Goal: Obtain resource: Obtain resource

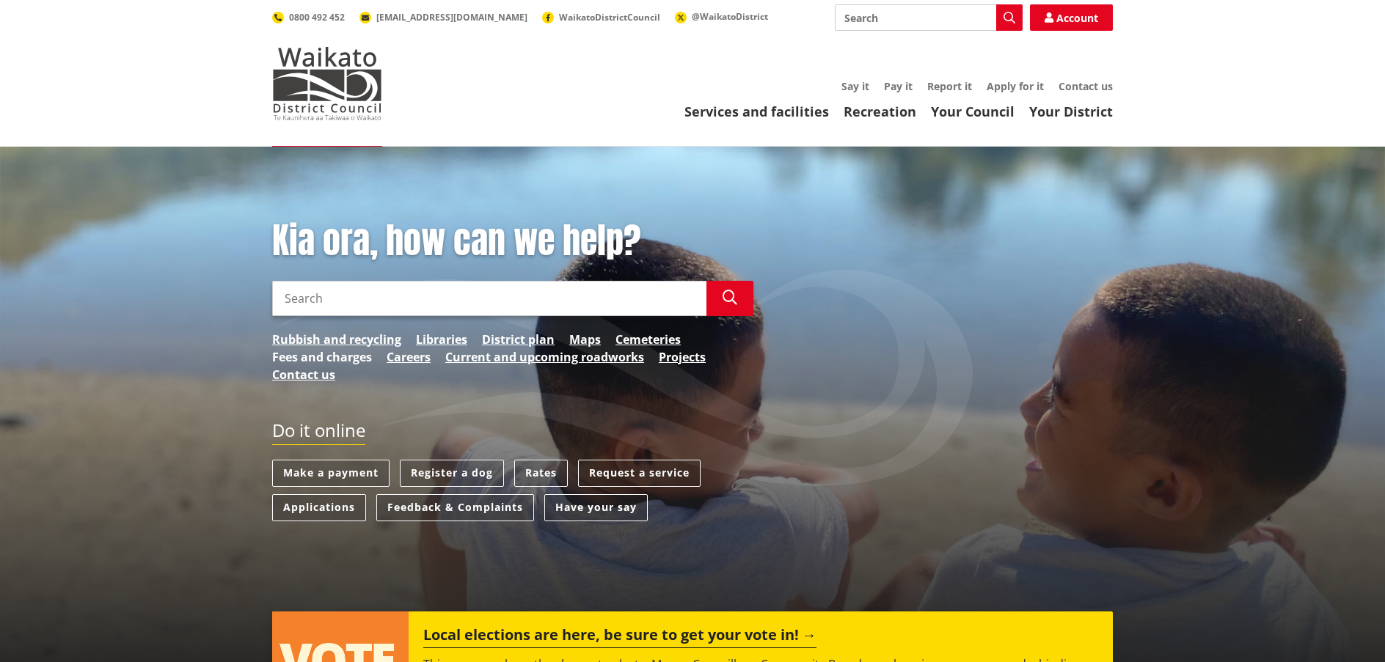
click at [309, 358] on link "Fees and charges" at bounding box center [322, 357] width 100 height 18
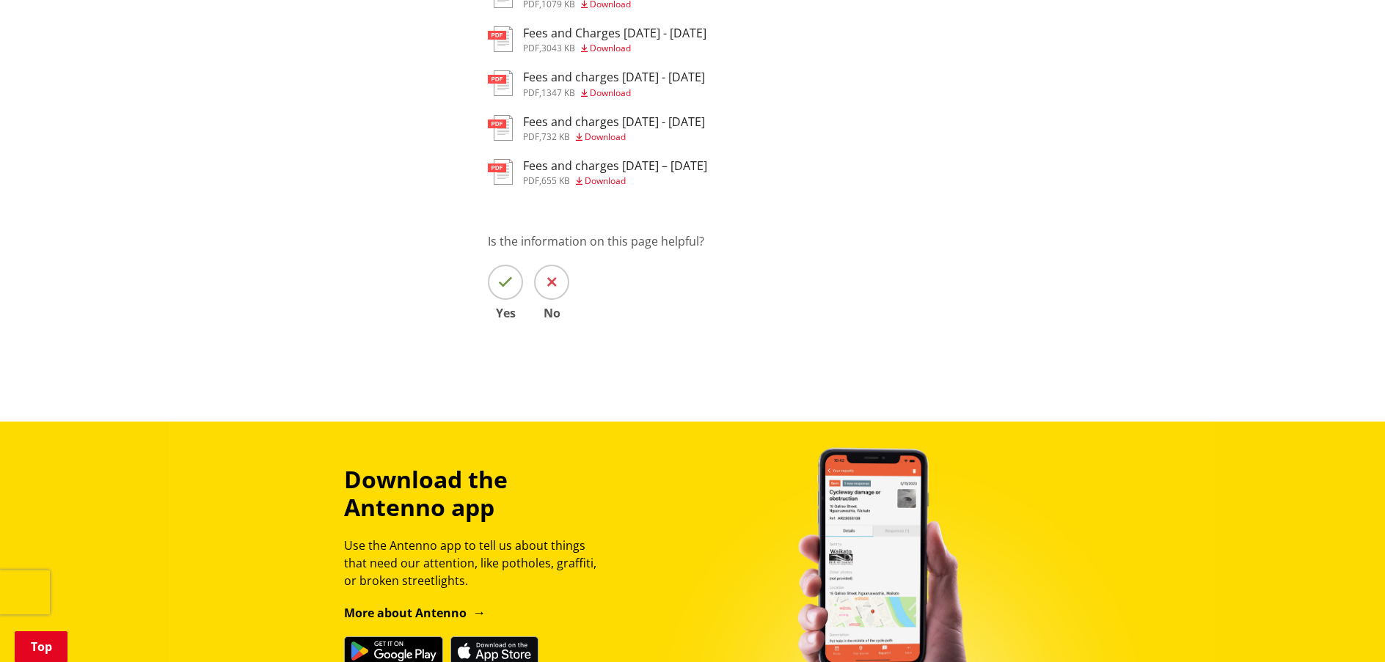
scroll to position [807, 0]
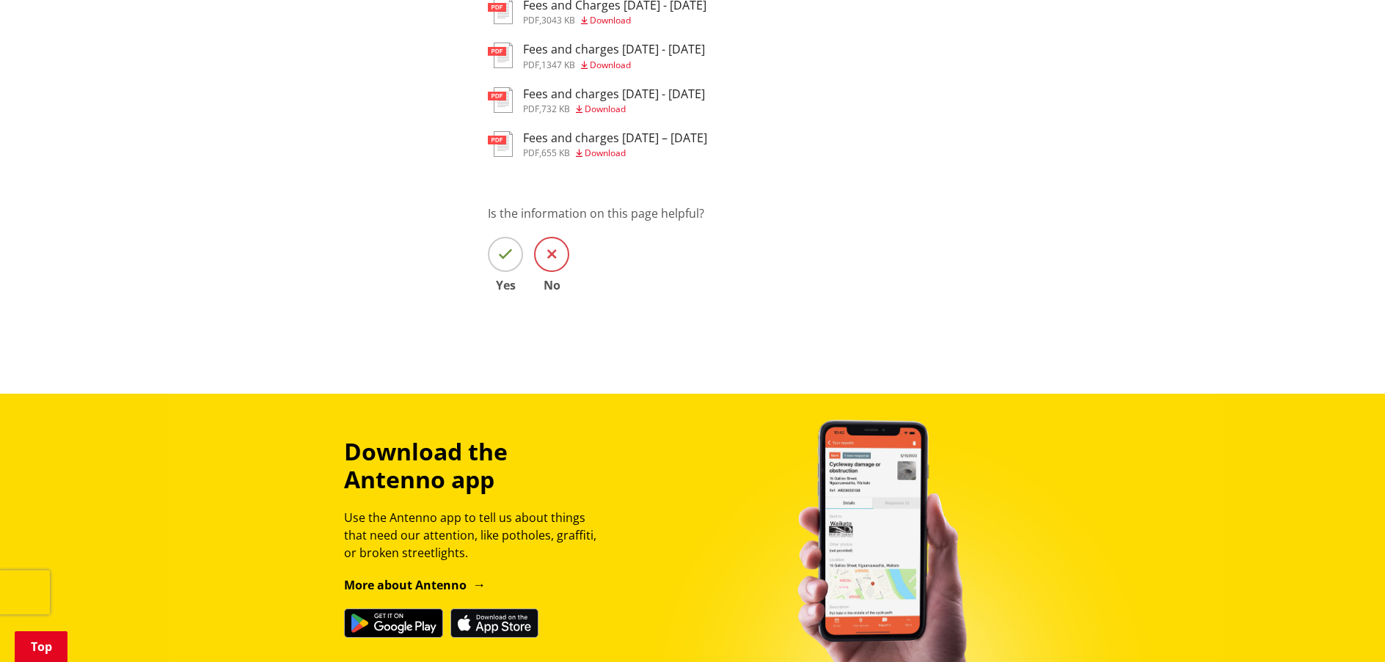
click at [550, 256] on icon at bounding box center [552, 254] width 10 height 15
click at [0, 0] on input "No" at bounding box center [0, 0] width 0 height 0
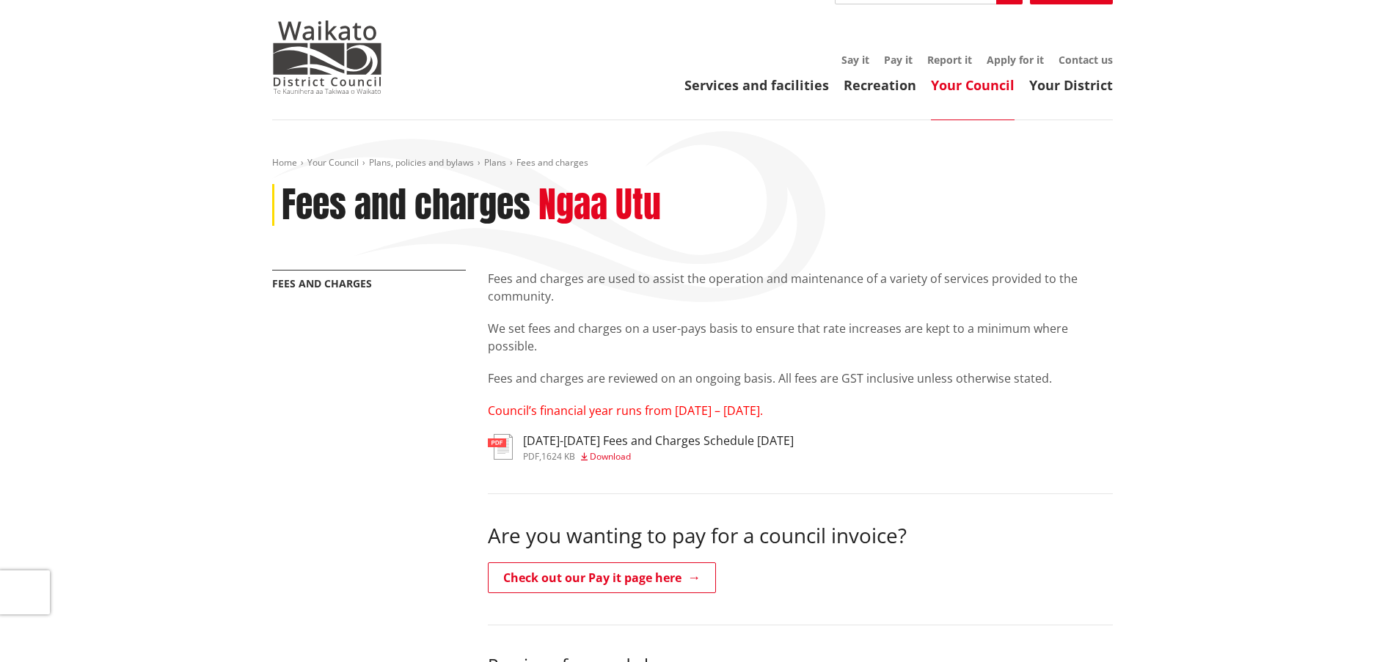
scroll to position [0, 0]
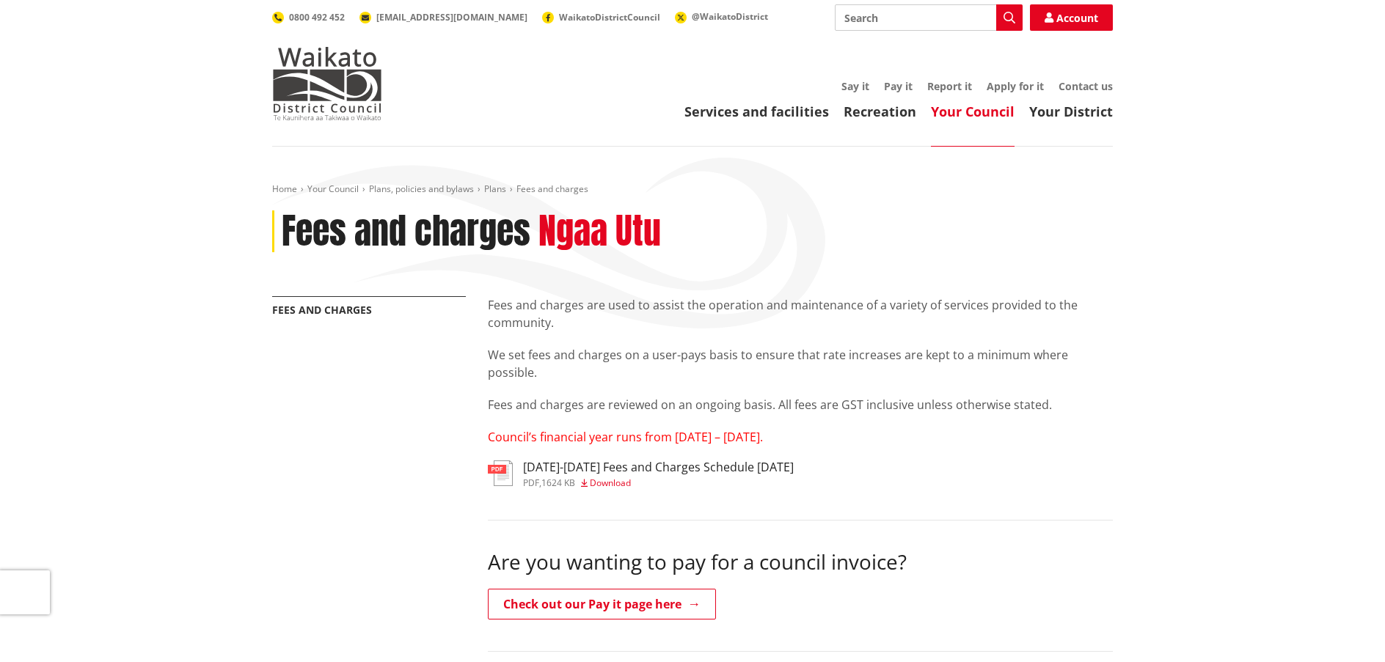
click at [942, 21] on input "Search" at bounding box center [929, 17] width 188 height 26
type input "rates rebate"
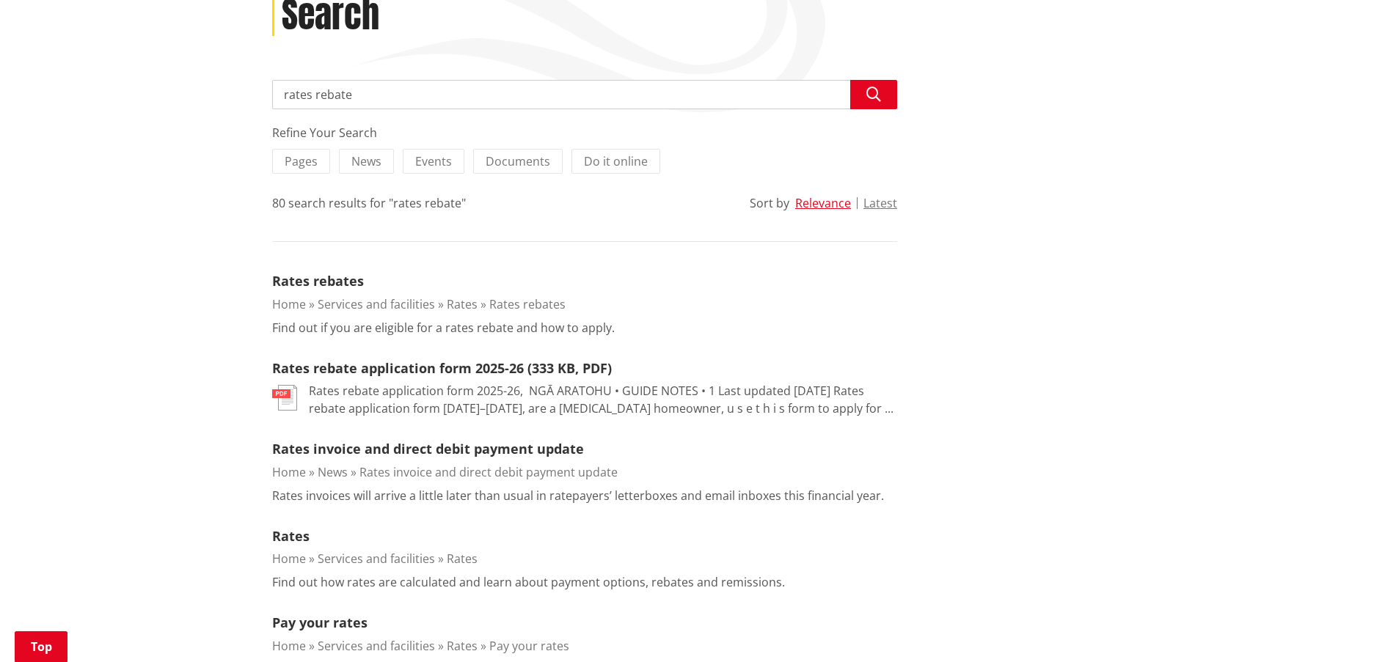
scroll to position [220, 0]
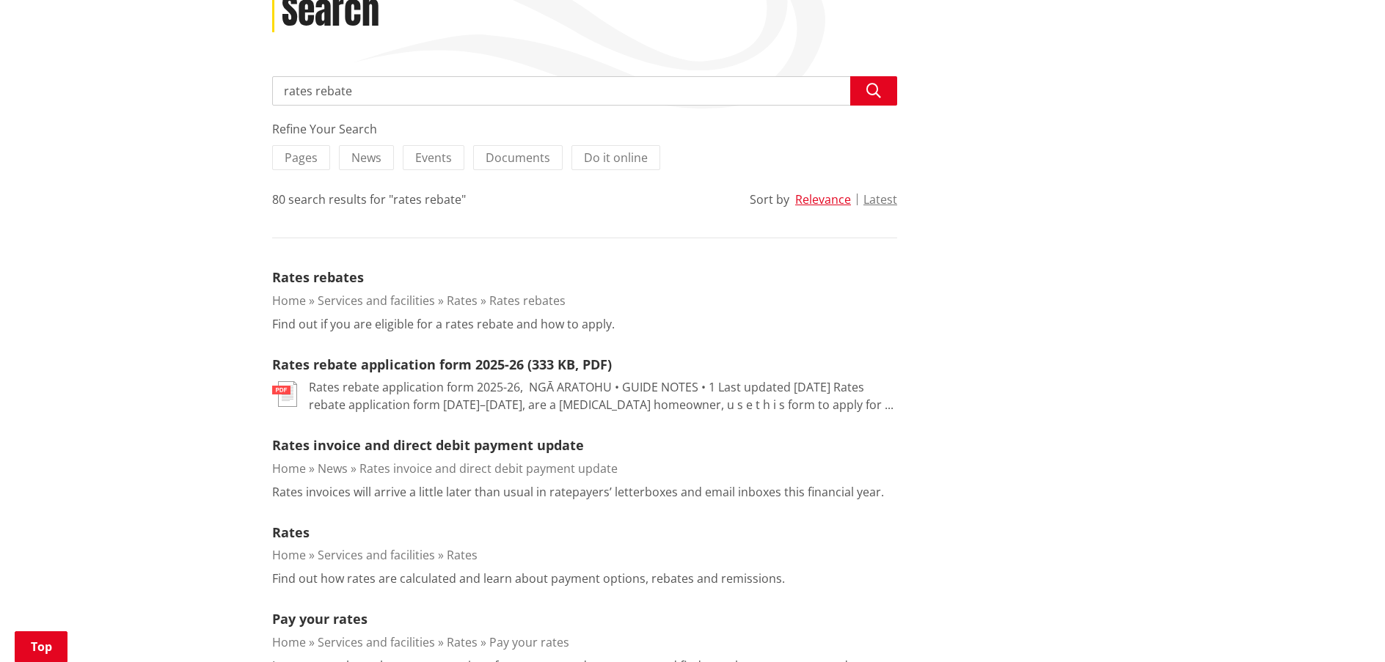
click at [283, 392] on img at bounding box center [284, 394] width 25 height 26
click at [285, 388] on img at bounding box center [284, 394] width 25 height 26
click at [382, 366] on link "Rates rebate application form 2025-26 (333 KB, PDF)" at bounding box center [442, 365] width 340 height 18
